Goal: Task Accomplishment & Management: Manage account settings

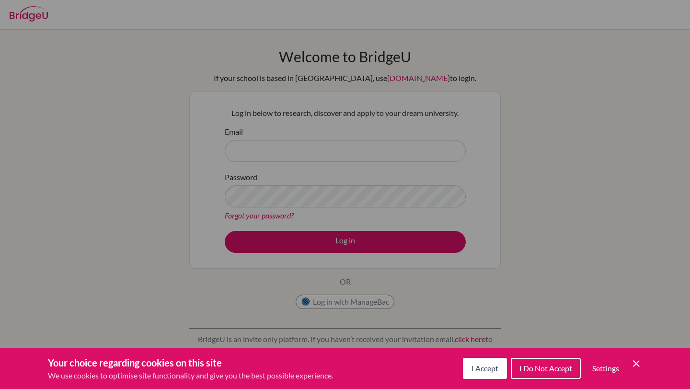
click at [349, 154] on div "Cookie Preferences" at bounding box center [345, 194] width 690 height 389
click at [637, 366] on icon "Cookie Control Close Icon" at bounding box center [637, 364] width 12 height 12
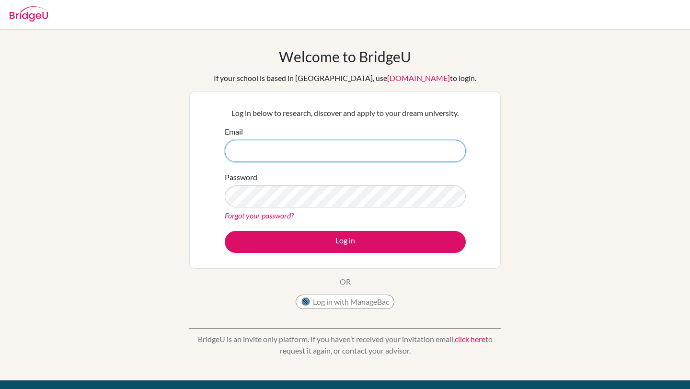
click at [295, 155] on input "Email" at bounding box center [345, 151] width 241 height 22
type input "ceciliacb@amschool.org"
click at [333, 154] on input "ceciliacb@amschool.org" at bounding box center [345, 151] width 241 height 22
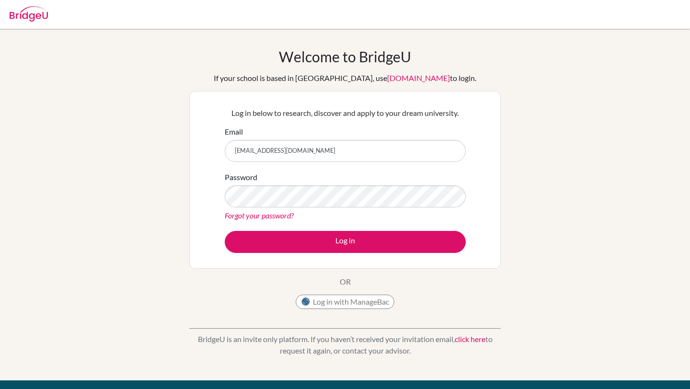
click at [273, 216] on link "Forgot your password?" at bounding box center [259, 215] width 69 height 9
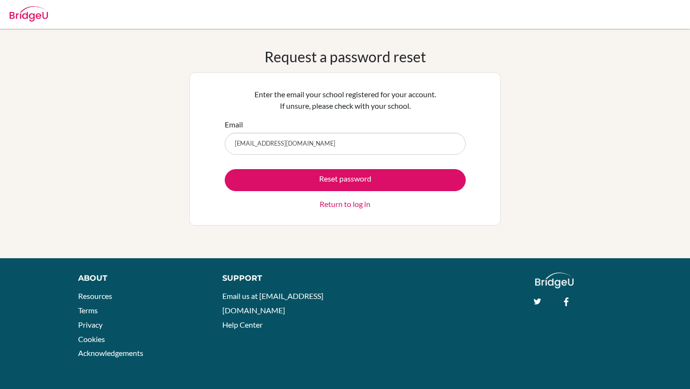
type input "[EMAIL_ADDRESS][DOMAIN_NAME]"
click at [225, 169] on button "Reset password" at bounding box center [345, 180] width 241 height 22
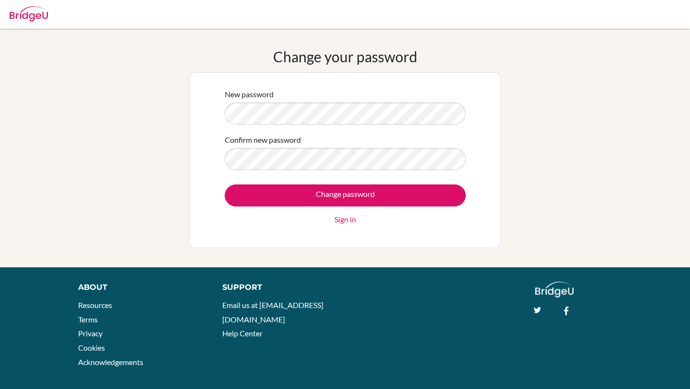
click at [225, 185] on input "Change password" at bounding box center [345, 196] width 241 height 22
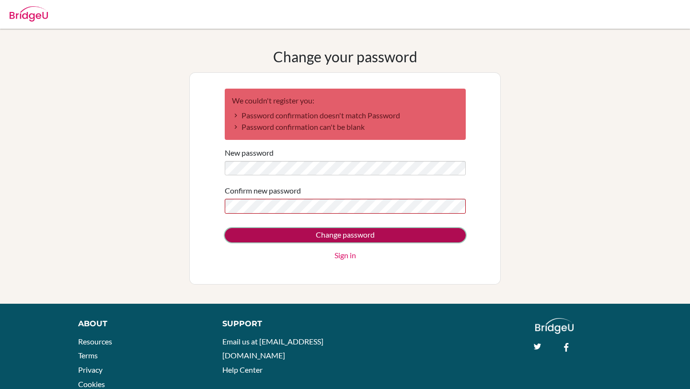
click at [276, 234] on input "Change password" at bounding box center [345, 235] width 241 height 14
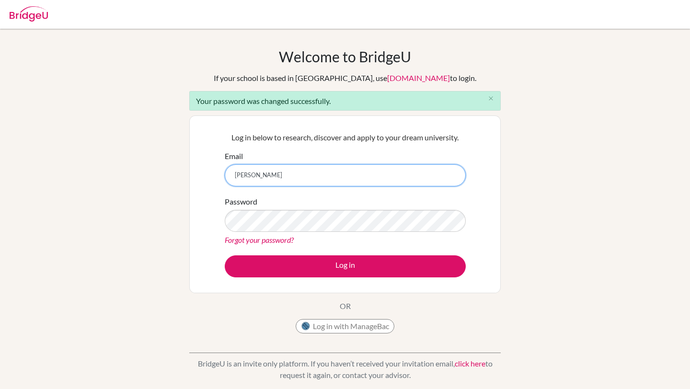
type input "[EMAIL_ADDRESS][DOMAIN_NAME]"
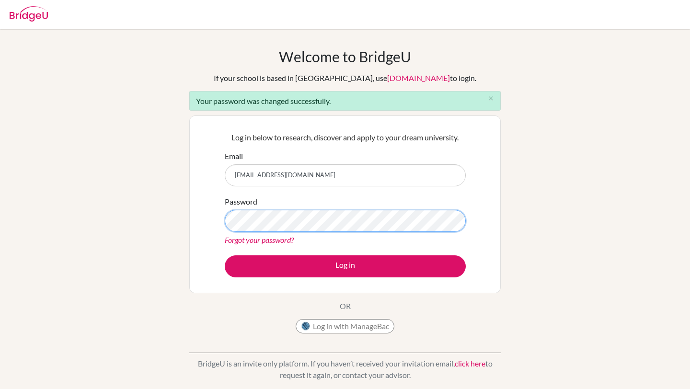
click at [225, 255] on button "Log in" at bounding box center [345, 266] width 241 height 22
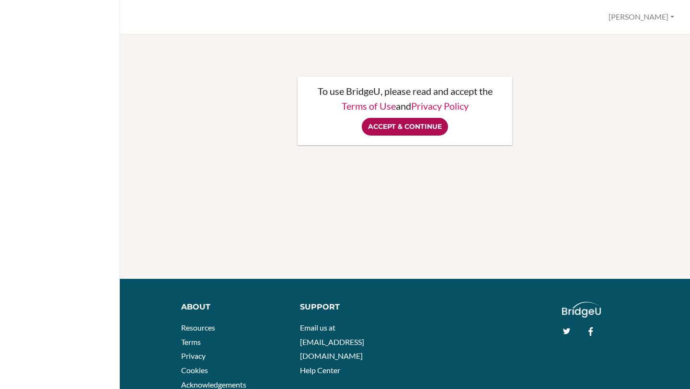
click at [407, 127] on input "Accept & Continue" at bounding box center [405, 127] width 86 height 18
